Goal: Task Accomplishment & Management: Manage account settings

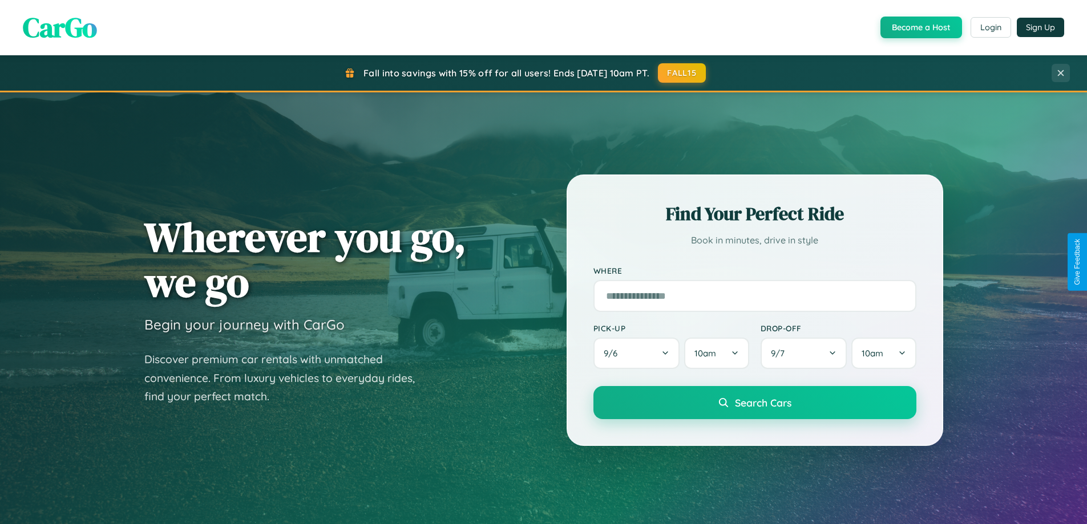
scroll to position [785, 0]
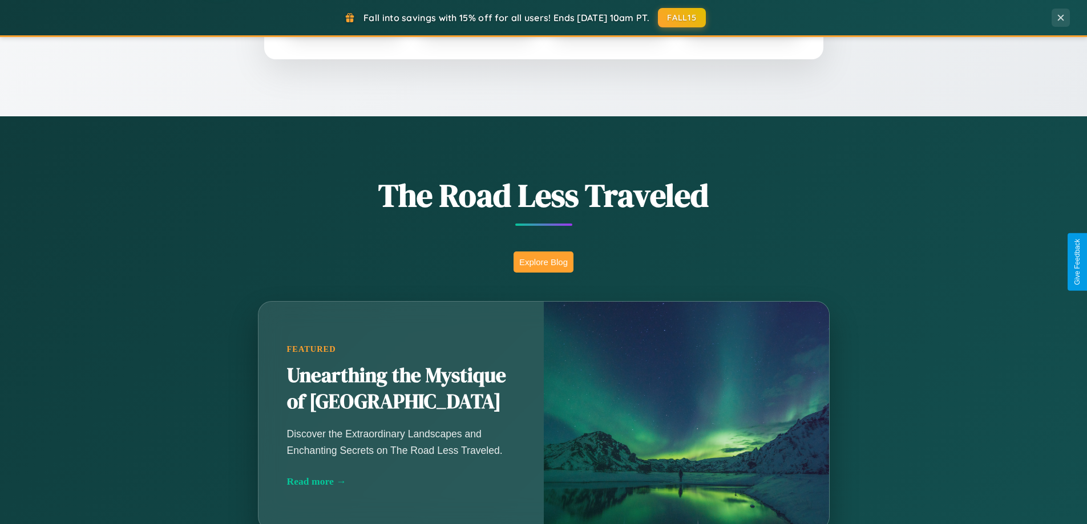
click at [543, 262] on button "Explore Blog" at bounding box center [543, 262] width 60 height 21
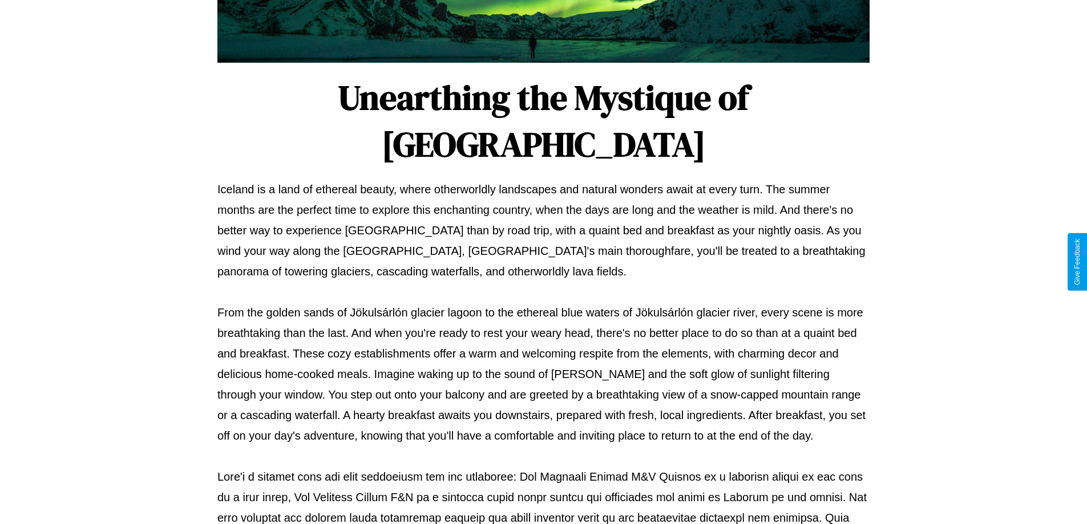
scroll to position [369, 0]
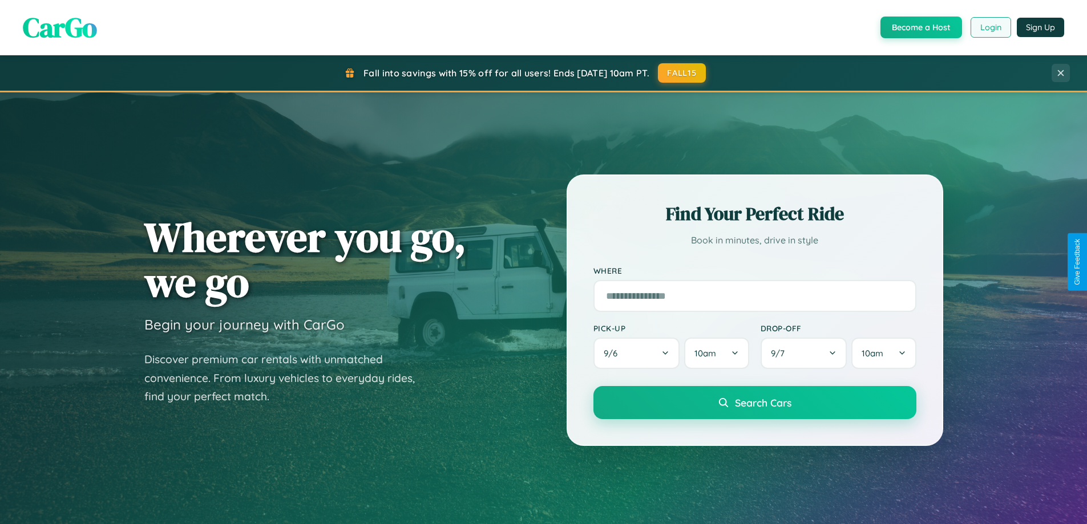
click at [990, 27] on button "Login" at bounding box center [990, 27] width 40 height 21
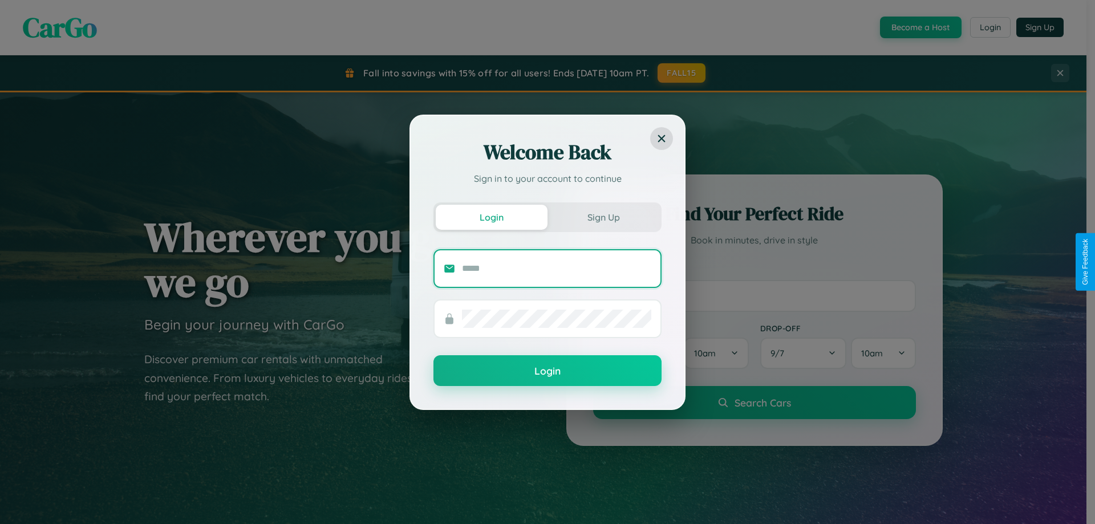
click at [557, 268] on input "text" at bounding box center [556, 269] width 189 height 18
type input "**********"
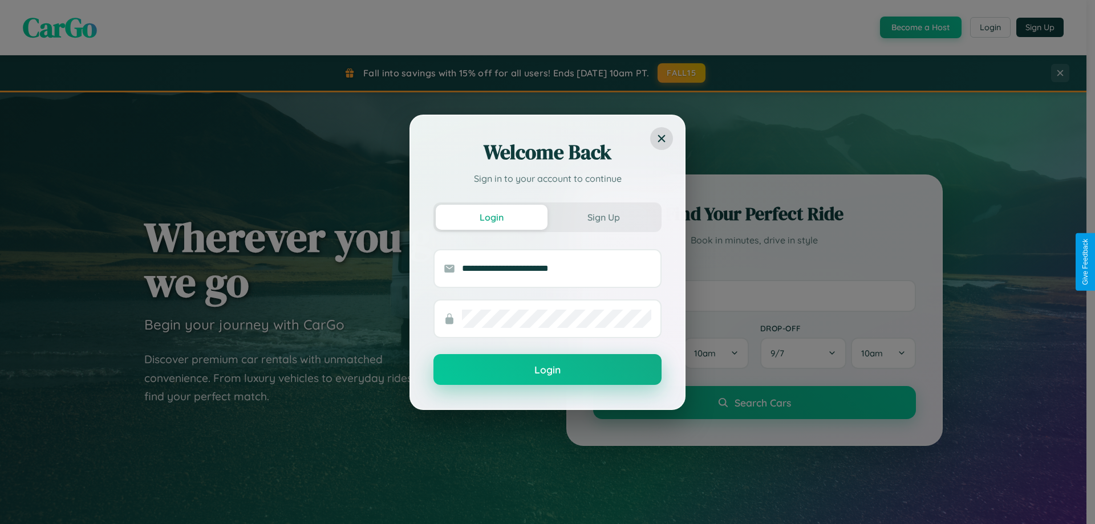
click at [548, 370] on button "Login" at bounding box center [547, 369] width 228 height 31
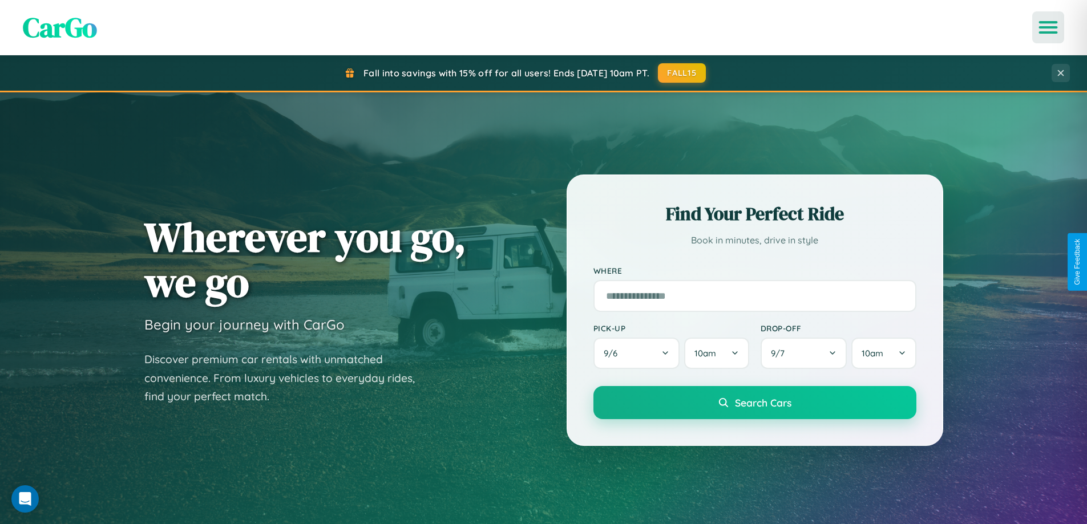
click at [1048, 27] on icon "Open menu" at bounding box center [1048, 27] width 17 height 10
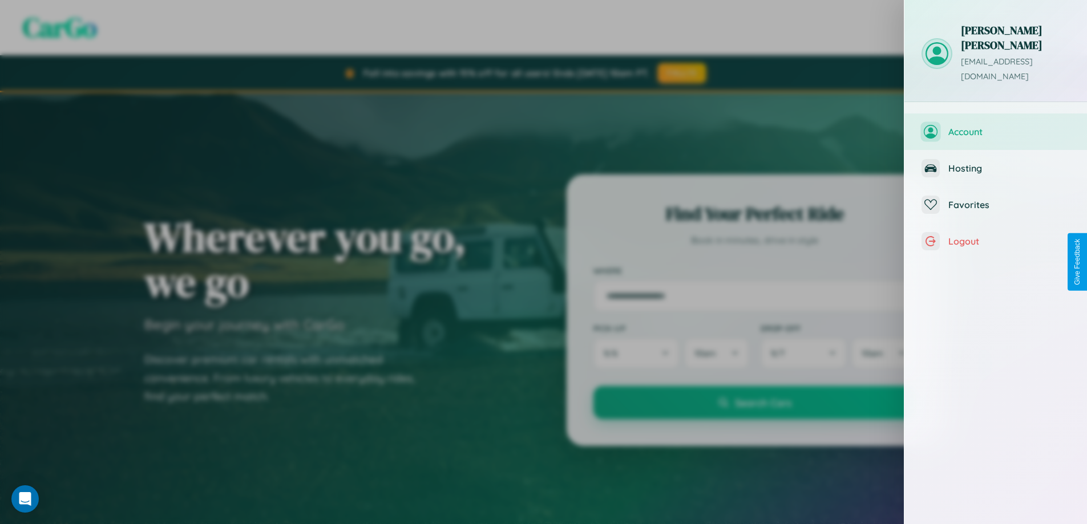
click at [995, 126] on span "Account" at bounding box center [1008, 131] width 121 height 11
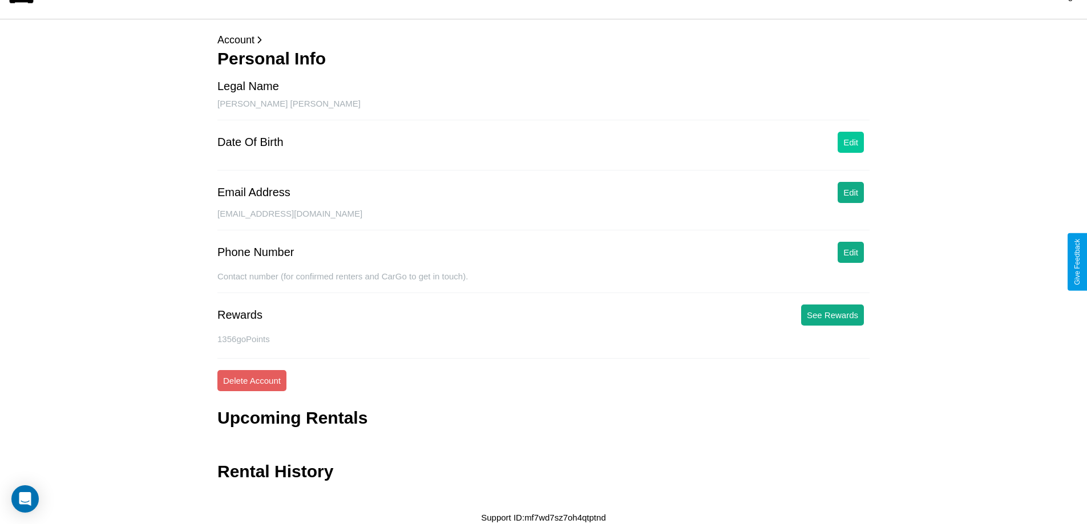
scroll to position [27, 0]
click at [850, 141] on button "Edit" at bounding box center [850, 141] width 26 height 21
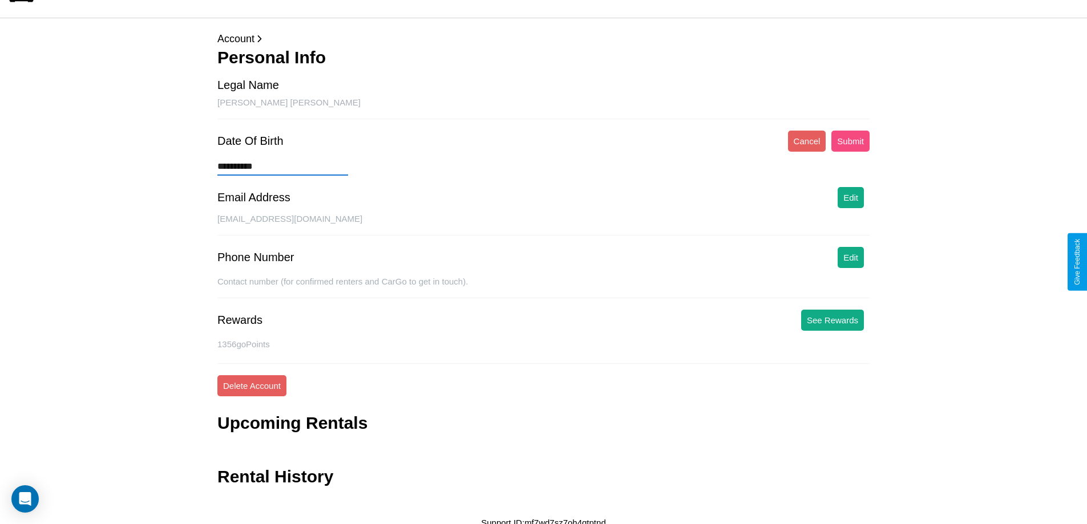
type input "**********"
click at [850, 141] on button "Submit" at bounding box center [850, 141] width 38 height 21
